Goal: Task Accomplishment & Management: Complete application form

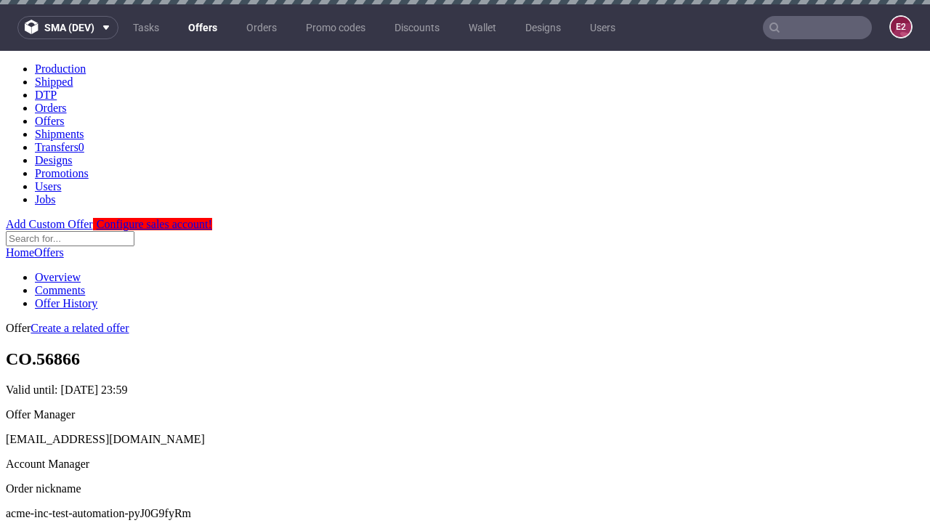
scroll to position [4, 0]
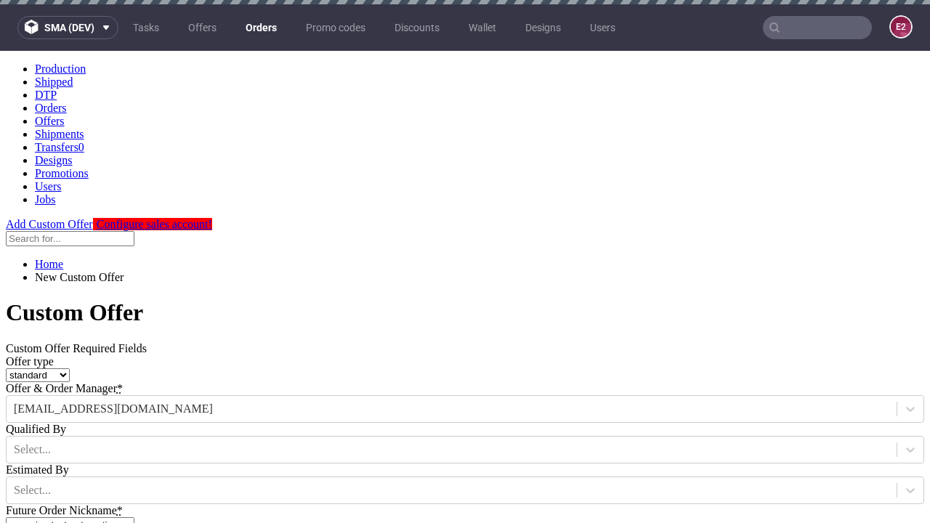
type input "acme-inc-test-automation-pyJ0G9fyRm"
type input "2025-10-10"
type input "e2e-user-YFf02PY17Y@test.com"
select select "gb"
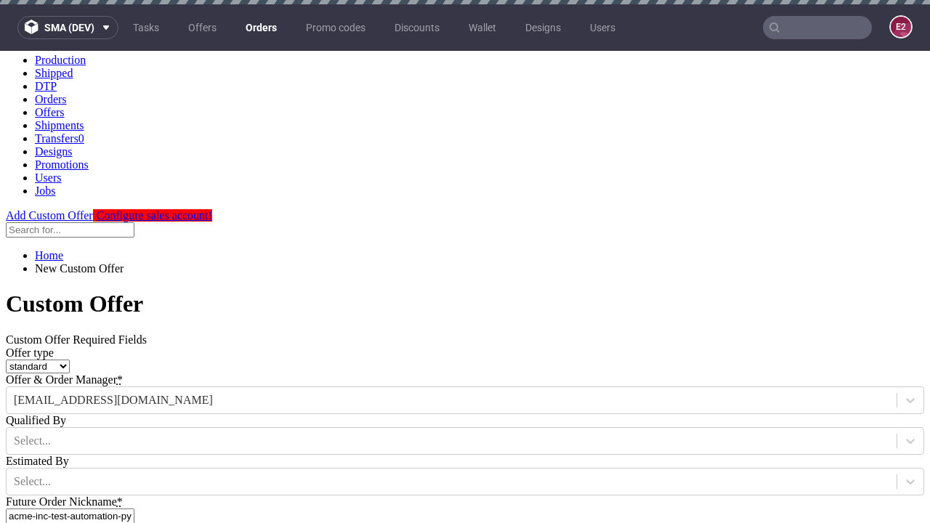
type input "e2e-user-YFf02PY17Y@test.com"
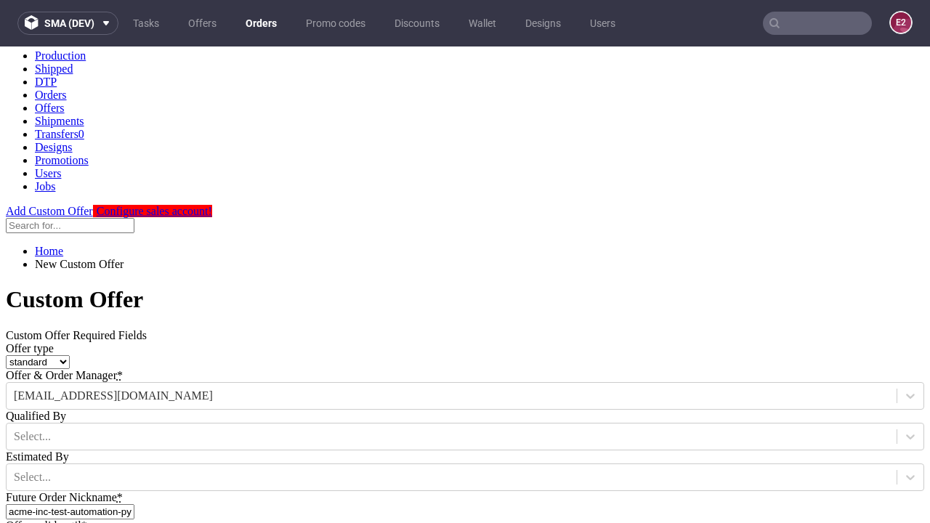
type input "[URL][DOMAIN_NAME]"
type input "Please wait..."
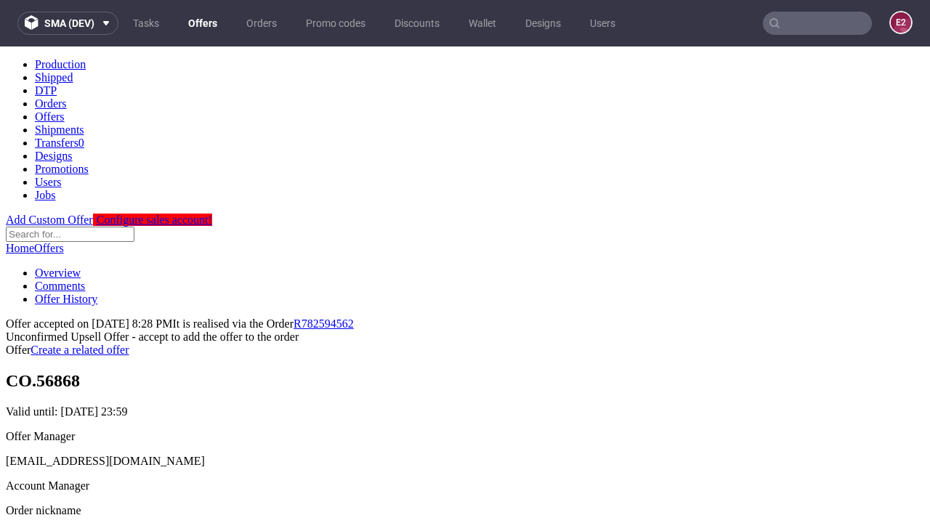
scroll to position [224, 0]
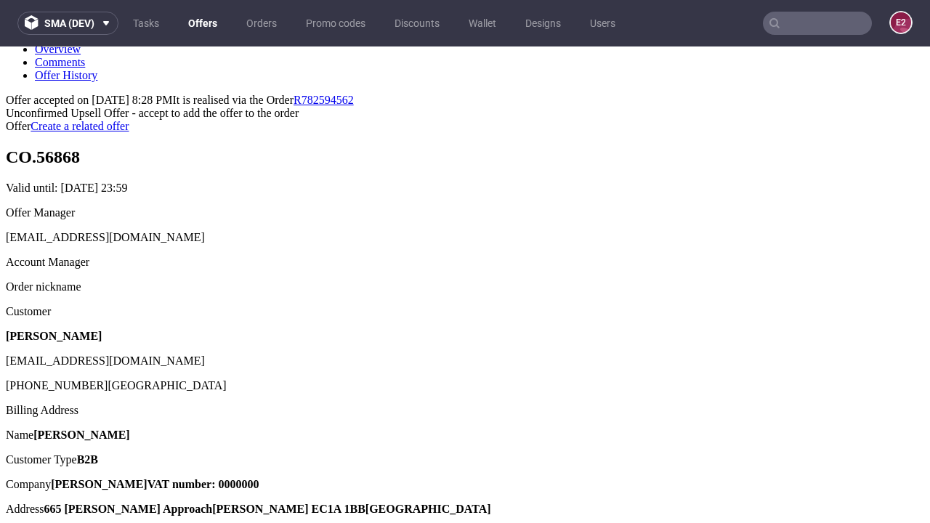
type input "In progress..."
